Goal: Share content: Distribute website content to other platforms or users

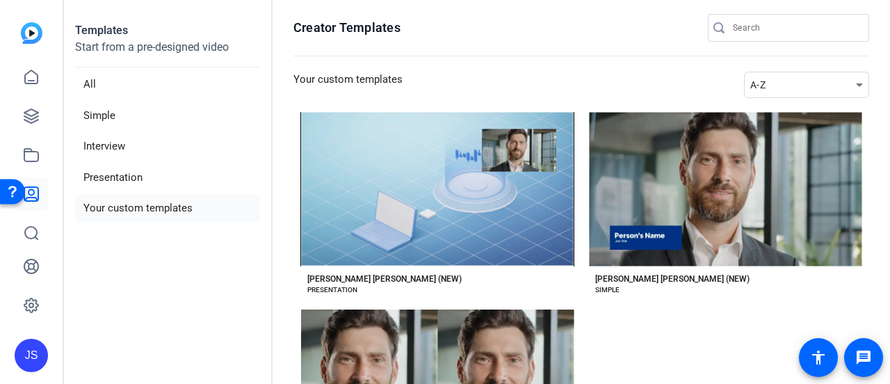
click at [177, 307] on aside "Templates Start from a pre-designed video All Simple Interview Presentation You…" at bounding box center [168, 192] width 209 height 384
click at [167, 321] on aside "Templates Start from a pre-designed video All Simple Interview Presentation You…" at bounding box center [168, 192] width 209 height 384
click at [153, 291] on aside "Templates Start from a pre-designed video All Simple Interview Presentation You…" at bounding box center [168, 192] width 209 height 384
click at [154, 281] on aside "Templates Start from a pre-designed video All Simple Interview Presentation You…" at bounding box center [168, 192] width 209 height 384
click at [165, 280] on aside "Templates Start from a pre-designed video All Simple Interview Presentation You…" at bounding box center [168, 192] width 209 height 384
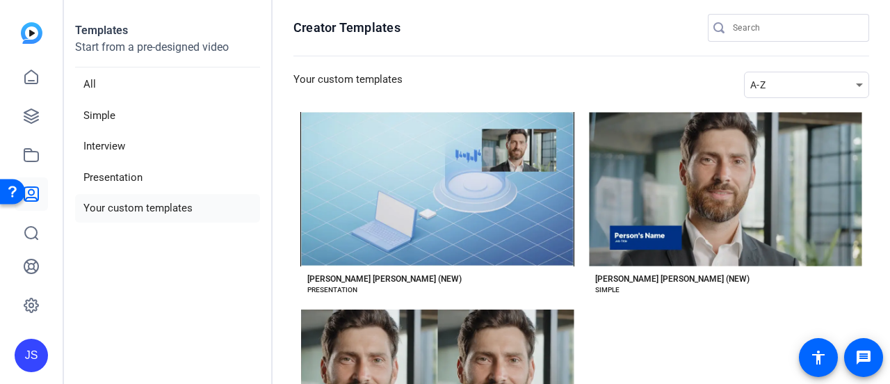
click at [172, 273] on aside "Templates Start from a pre-designed video All Simple Interview Presentation You…" at bounding box center [168, 192] width 209 height 384
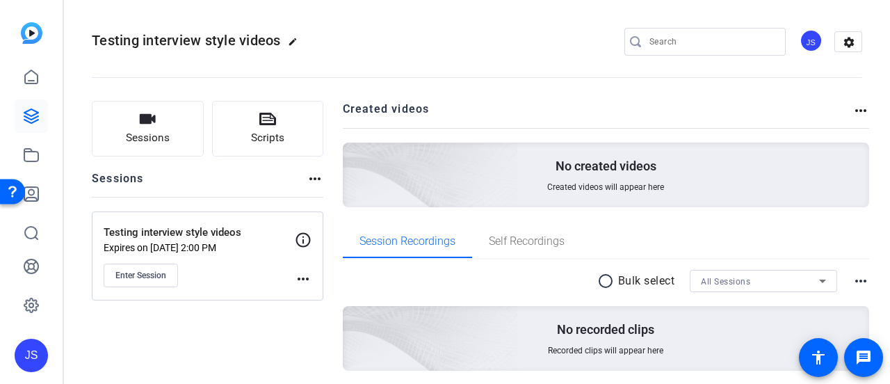
click at [33, 195] on div at bounding box center [17, 191] width 35 height 35
click at [42, 200] on link at bounding box center [31, 193] width 33 height 33
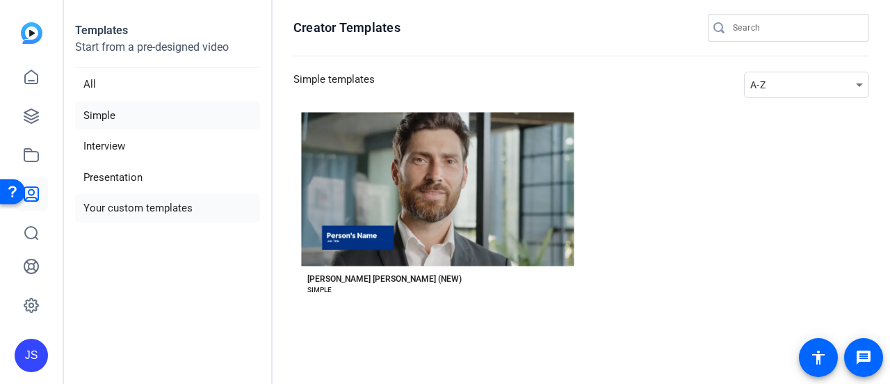
click at [120, 205] on li "Your custom templates" at bounding box center [167, 208] width 185 height 28
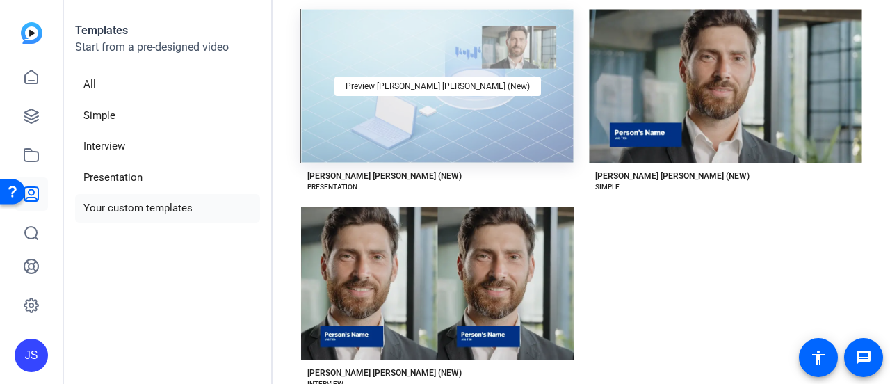
scroll to position [142, 0]
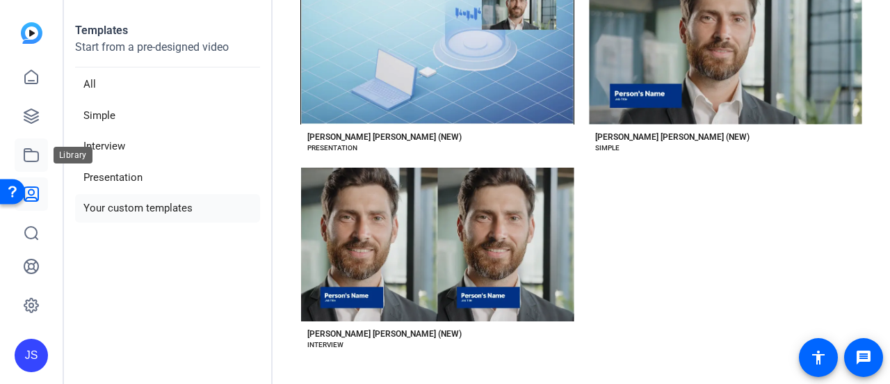
click at [39, 148] on icon at bounding box center [31, 155] width 17 height 17
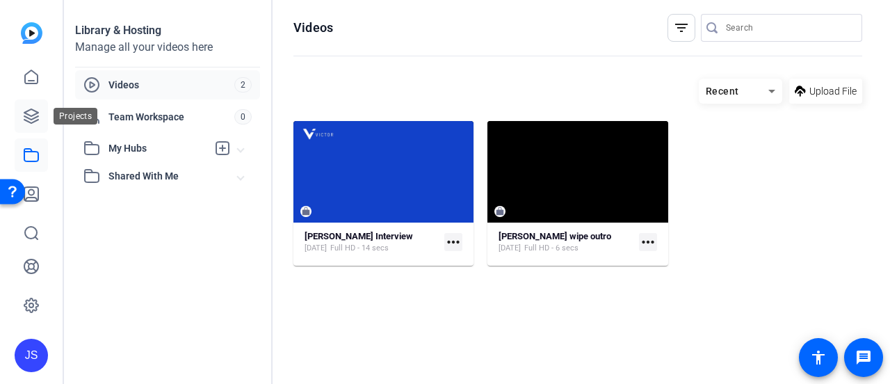
click at [35, 119] on icon at bounding box center [31, 116] width 17 height 17
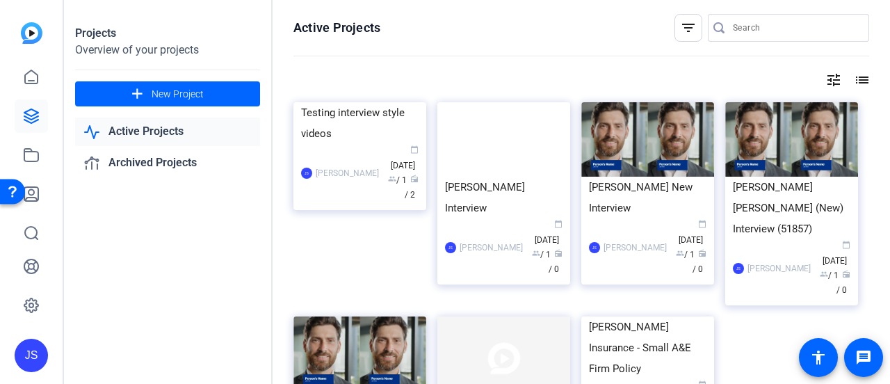
click at [206, 215] on div "Projects Overview of your projects add New Project Active Projects Archived Pro…" at bounding box center [168, 192] width 209 height 384
click at [375, 102] on img at bounding box center [359, 102] width 133 height 0
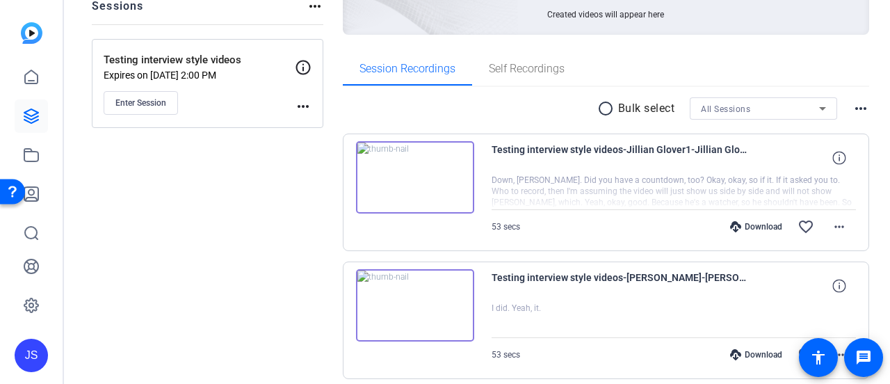
scroll to position [56, 0]
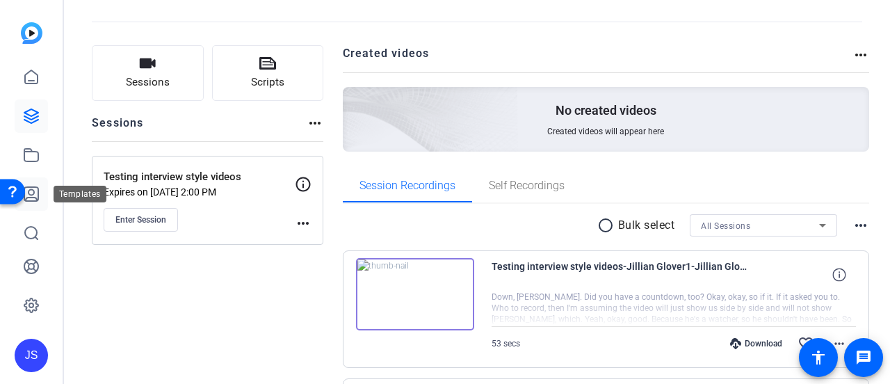
click at [40, 196] on link at bounding box center [31, 193] width 33 height 33
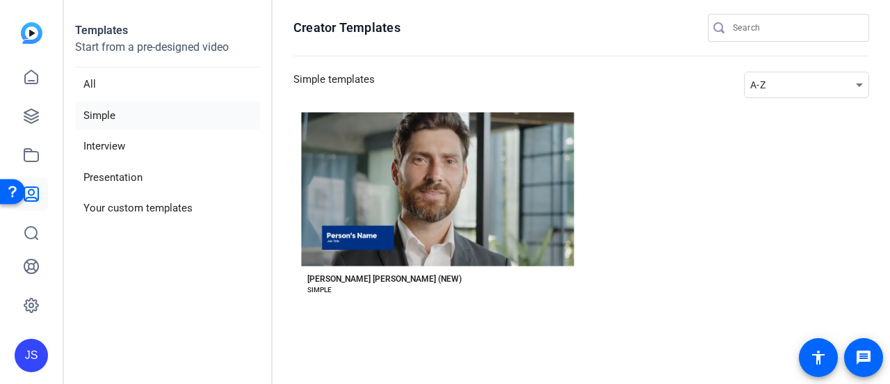
click at [202, 291] on aside "Templates Start from a pre-designed video All Simple Interview Presentation You…" at bounding box center [168, 192] width 209 height 384
click at [181, 218] on li "Your custom templates" at bounding box center [167, 208] width 185 height 28
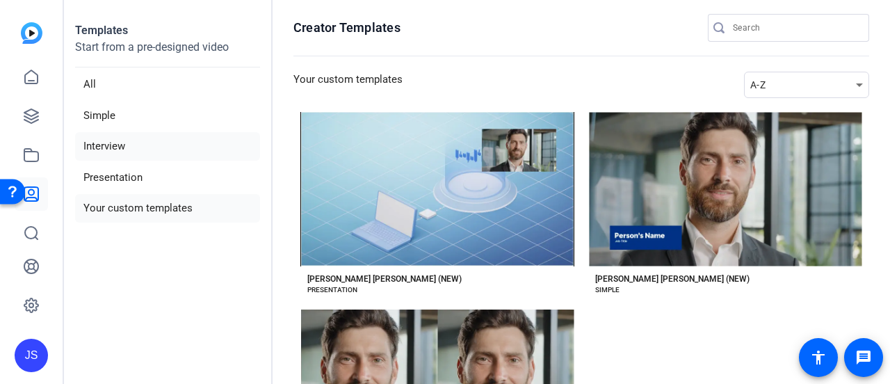
click at [113, 146] on li "Interview" at bounding box center [167, 146] width 185 height 28
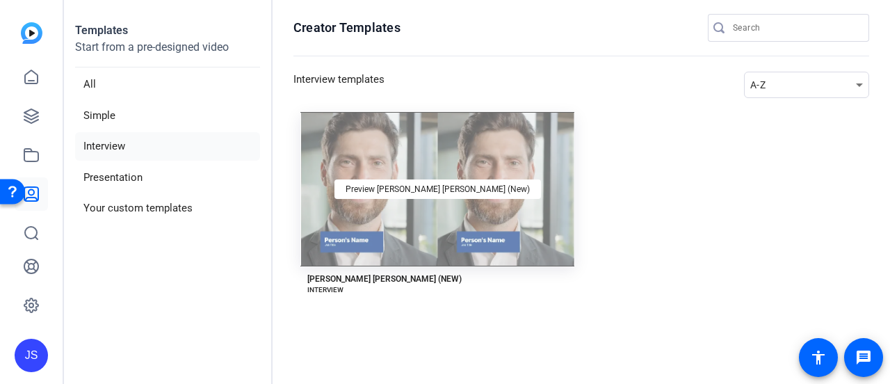
click at [500, 166] on div "Preview Marsh McLennan (New)" at bounding box center [437, 189] width 274 height 154
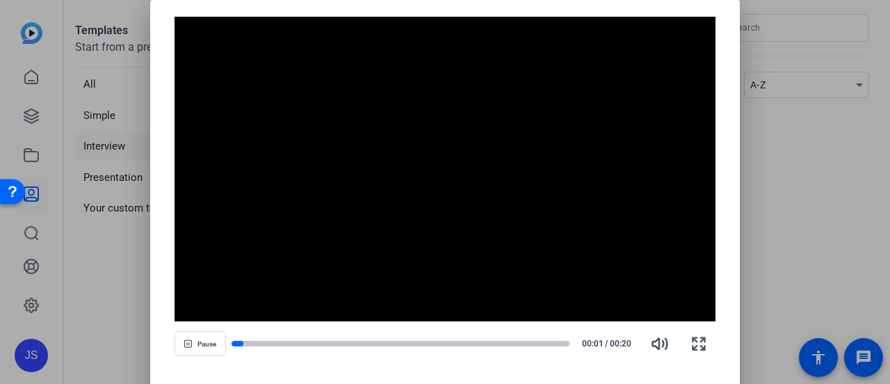
click at [813, 177] on div at bounding box center [445, 192] width 890 height 384
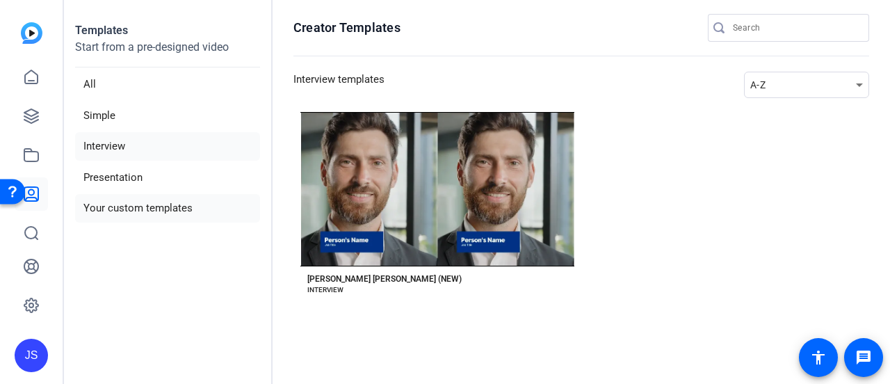
click at [107, 203] on li "Your custom templates" at bounding box center [167, 208] width 185 height 28
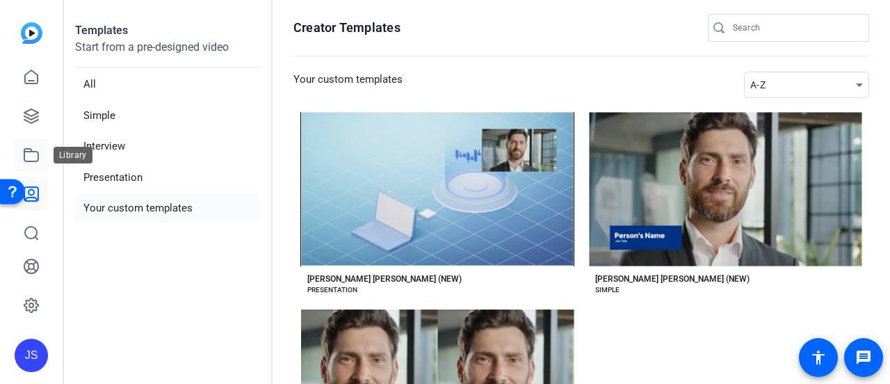
click at [37, 150] on icon at bounding box center [31, 155] width 17 height 17
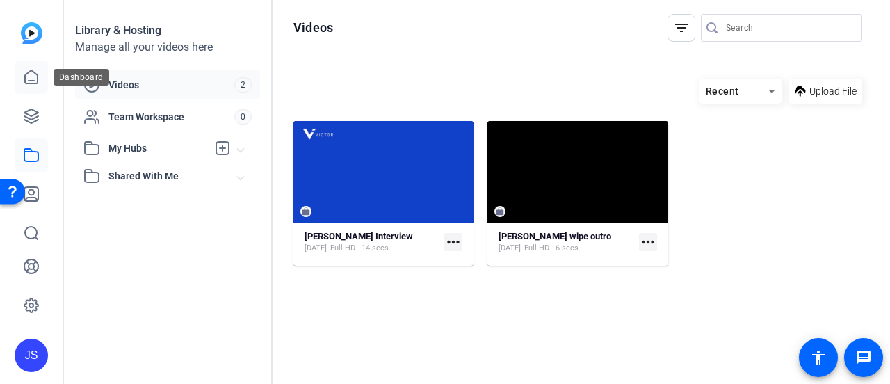
click at [28, 81] on icon at bounding box center [31, 77] width 17 height 17
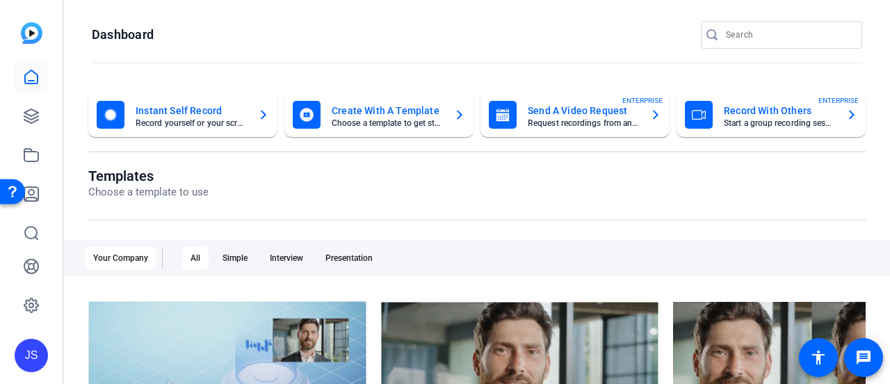
click at [756, 115] on mat-card-title "Record With Others" at bounding box center [779, 110] width 111 height 17
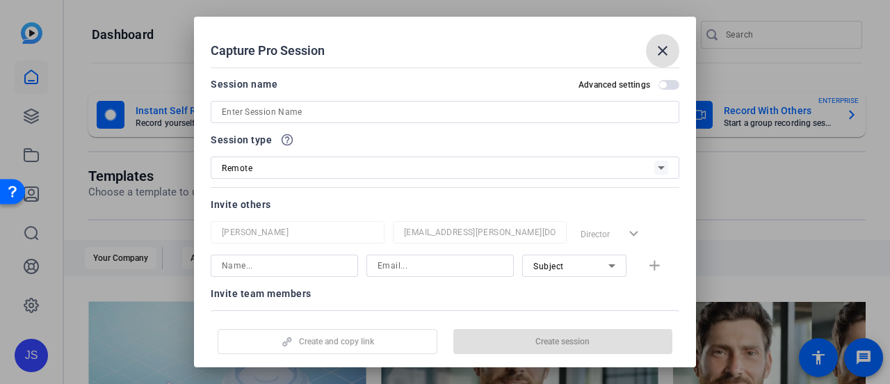
click at [660, 84] on span "button" at bounding box center [662, 84] width 7 height 7
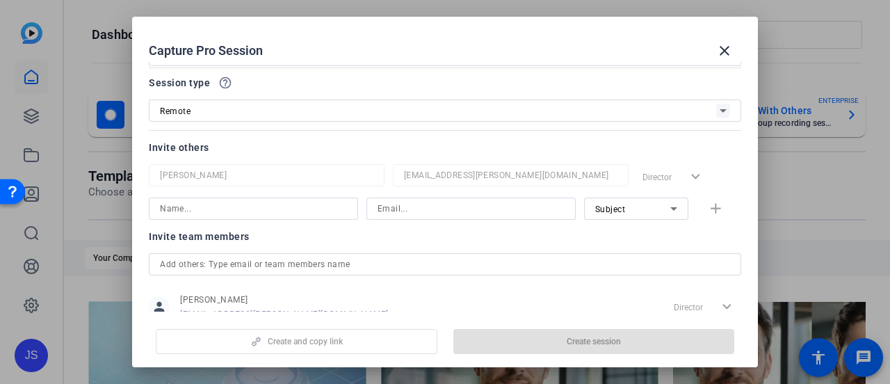
scroll to position [163, 0]
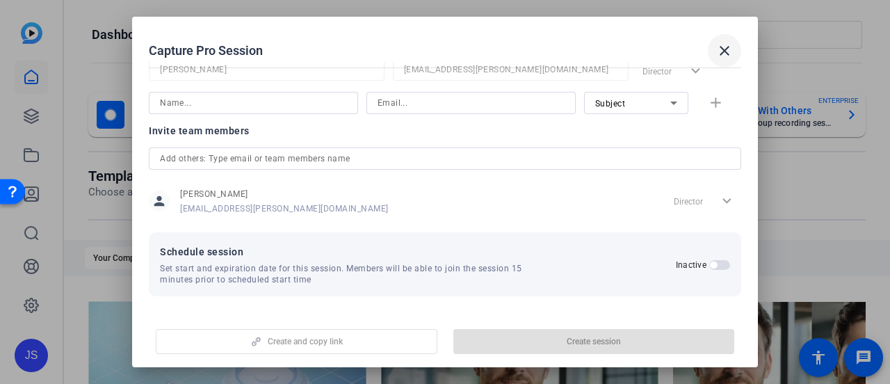
click at [731, 51] on mat-icon "close" at bounding box center [724, 50] width 17 height 17
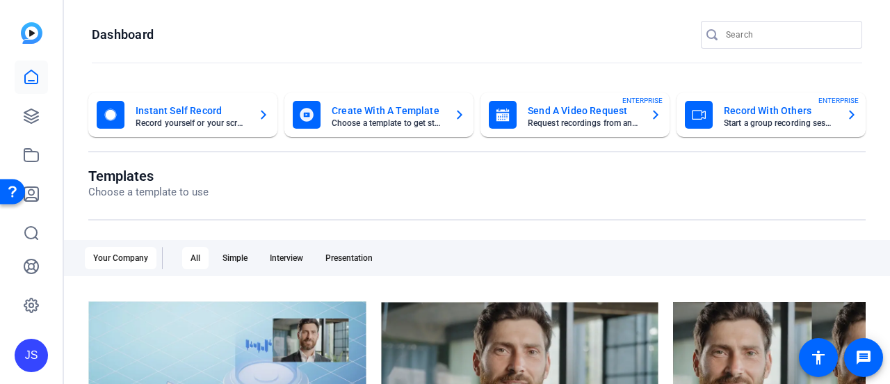
click at [772, 106] on mat-card-title "Record With Others" at bounding box center [779, 110] width 111 height 17
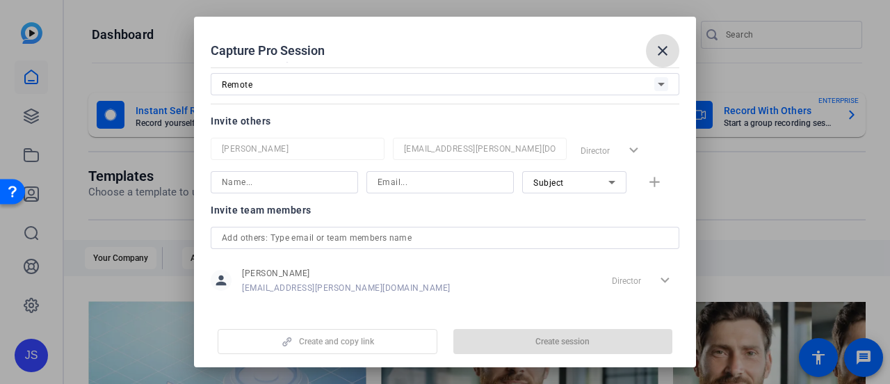
scroll to position [87, 0]
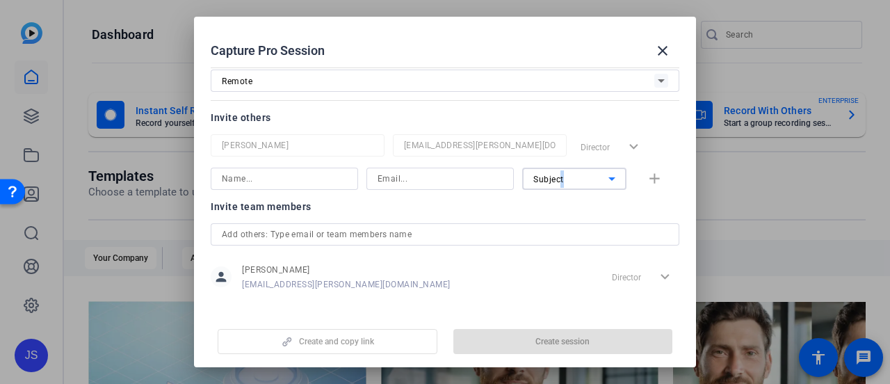
click at [557, 181] on span "Subject" at bounding box center [548, 179] width 31 height 10
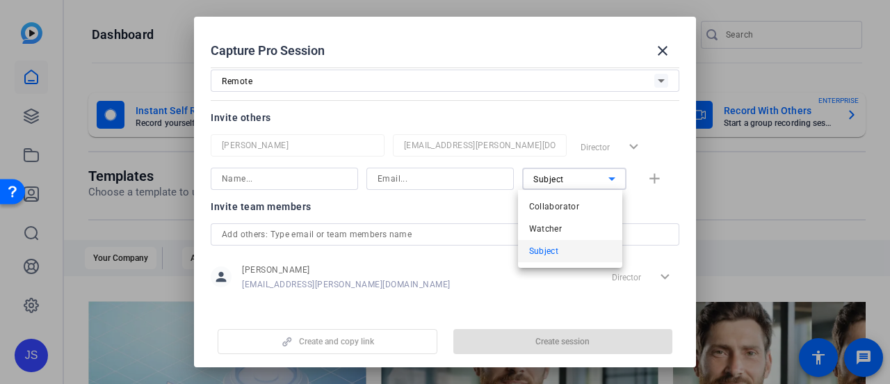
click at [662, 51] on div at bounding box center [445, 192] width 890 height 384
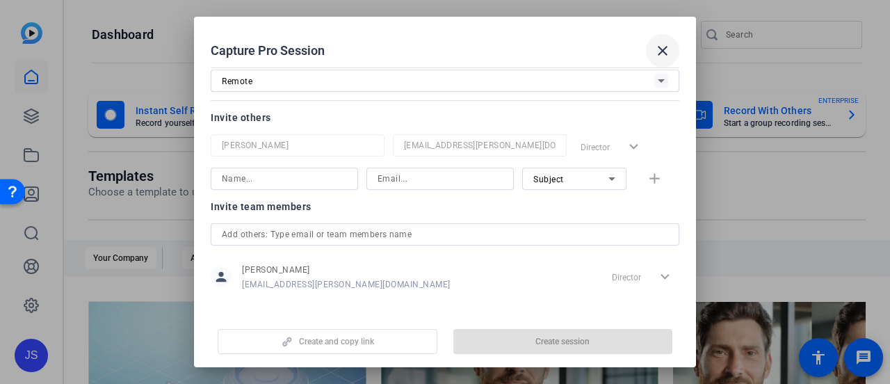
click at [661, 51] on mat-icon "close" at bounding box center [662, 50] width 17 height 17
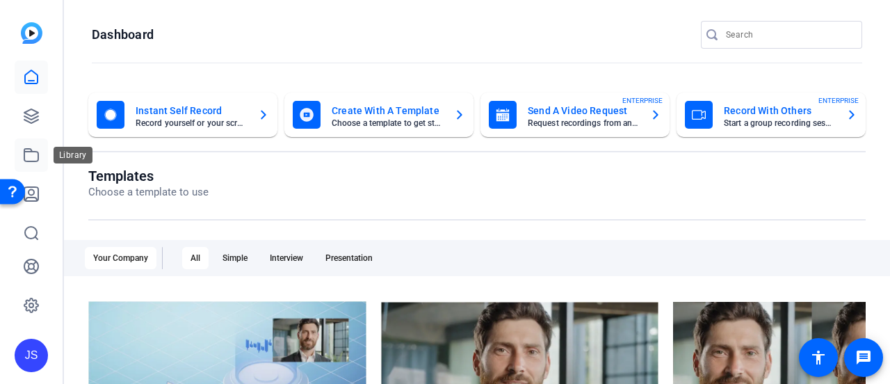
click at [37, 156] on icon at bounding box center [31, 155] width 17 height 17
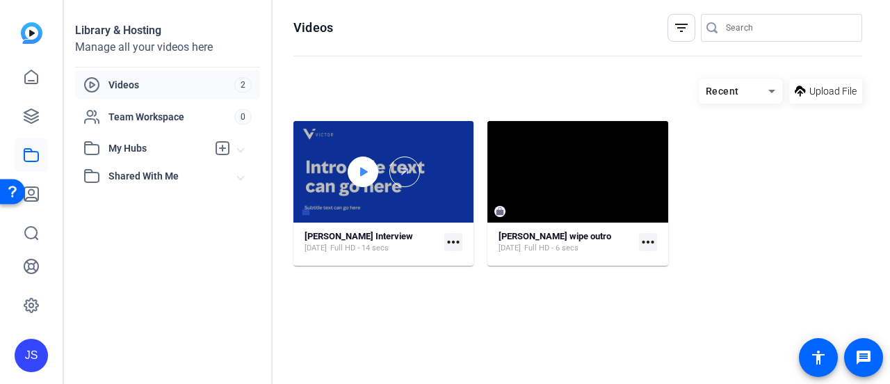
click at [352, 174] on div at bounding box center [363, 171] width 31 height 31
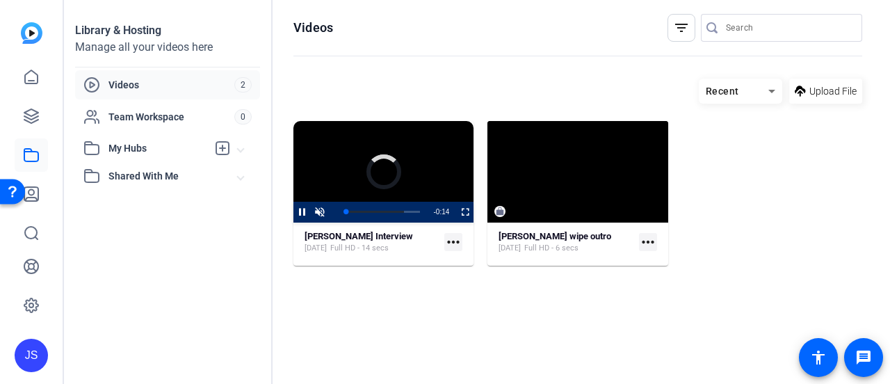
click at [456, 243] on mat-icon "more_horiz" at bounding box center [453, 242] width 18 height 18
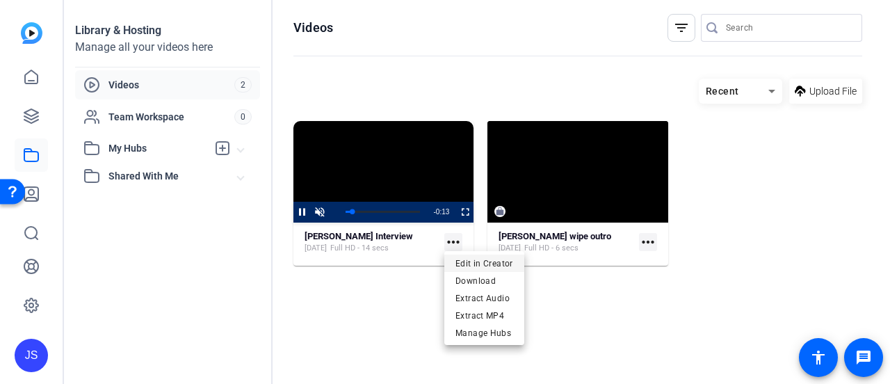
click at [465, 259] on span "Edit in Creator" at bounding box center [484, 263] width 58 height 17
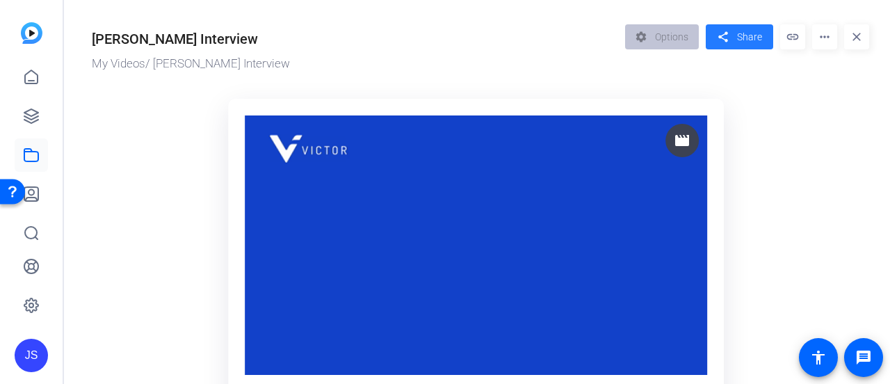
click at [721, 39] on mat-icon "share" at bounding box center [722, 37] width 17 height 19
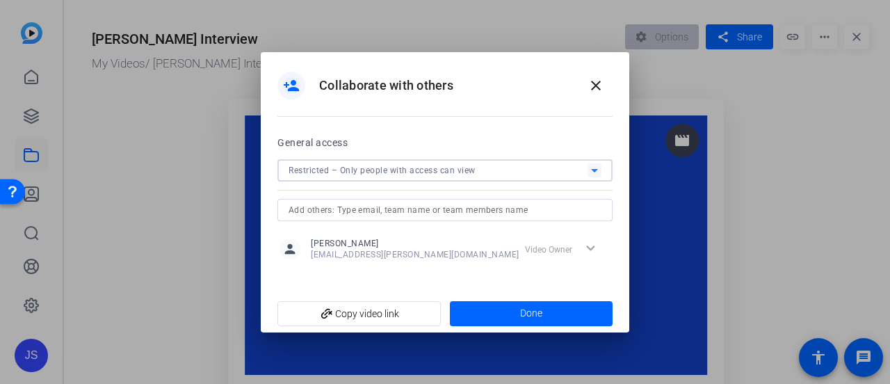
click at [493, 164] on div "Restricted – Only people with access can view" at bounding box center [437, 169] width 299 height 17
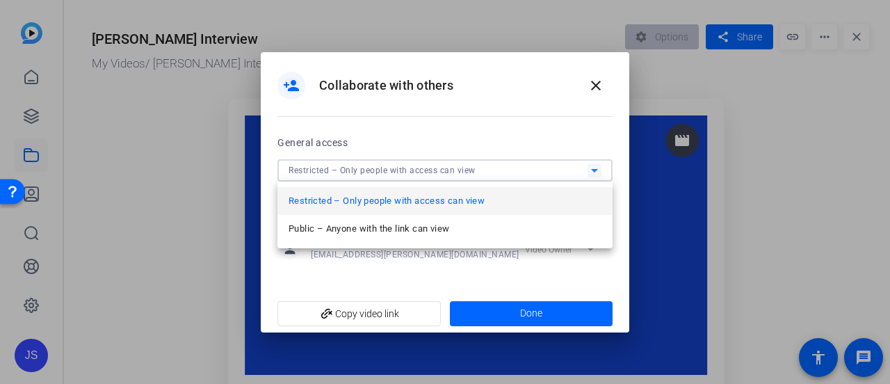
click at [420, 229] on span "Public – Anyone with the link can view" at bounding box center [368, 228] width 161 height 17
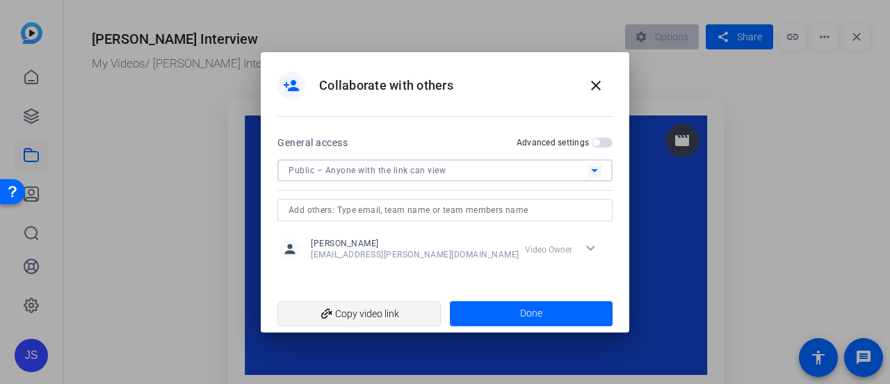
click at [400, 309] on span "add_link Copy video link" at bounding box center [358, 313] width 141 height 26
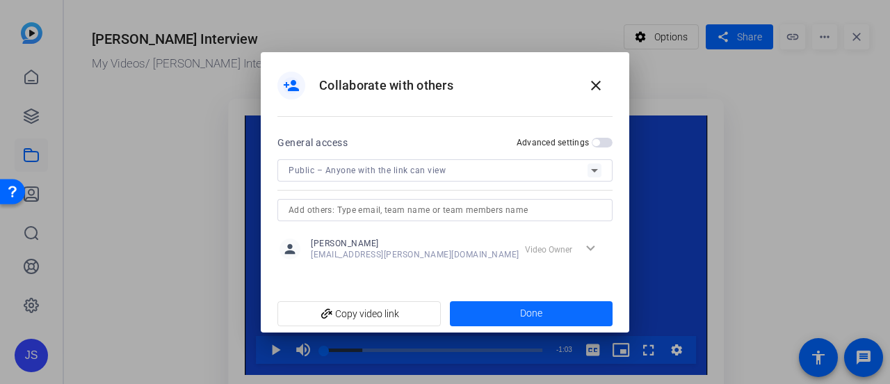
click at [544, 308] on span at bounding box center [531, 313] width 163 height 33
